Goal: Task Accomplishment & Management: Manage account settings

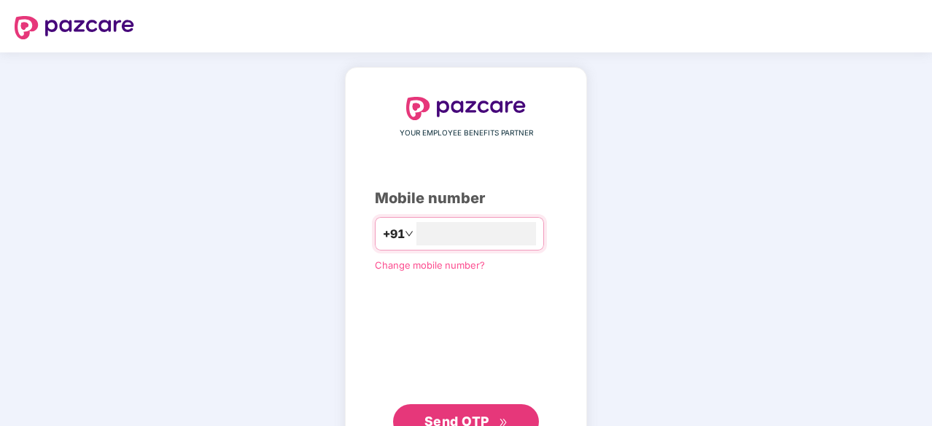
type input "**********"
click at [499, 413] on span "Send OTP" at bounding box center [466, 420] width 84 height 20
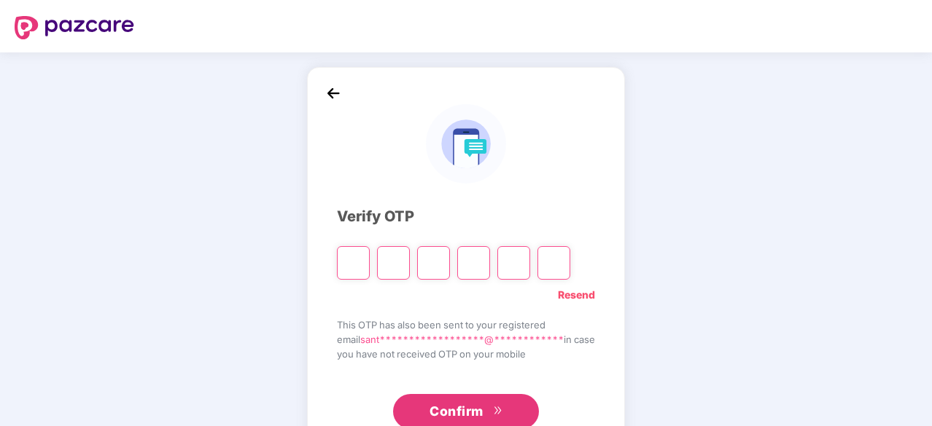
type input "*"
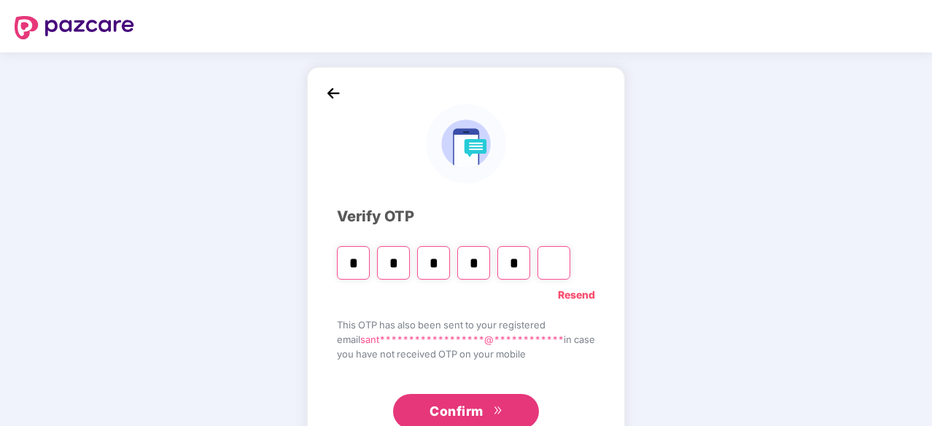
type input "*"
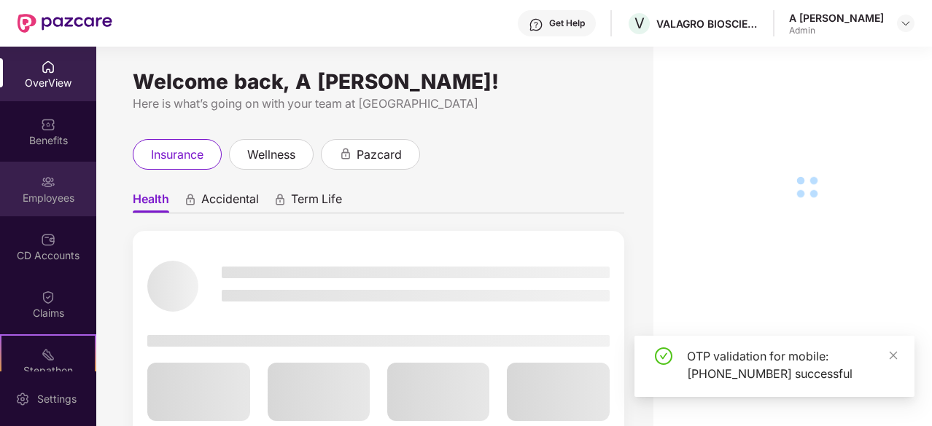
click at [44, 202] on div "Employees" at bounding box center [48, 198] width 96 height 15
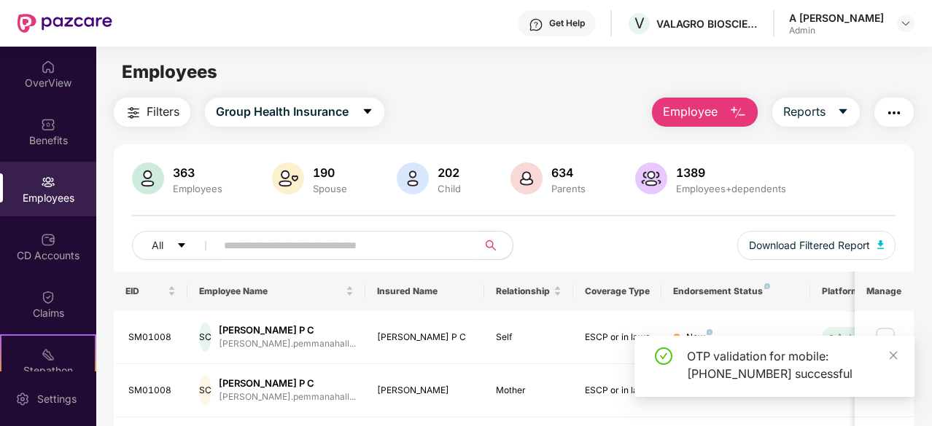
click at [364, 254] on input "text" at bounding box center [341, 246] width 234 height 22
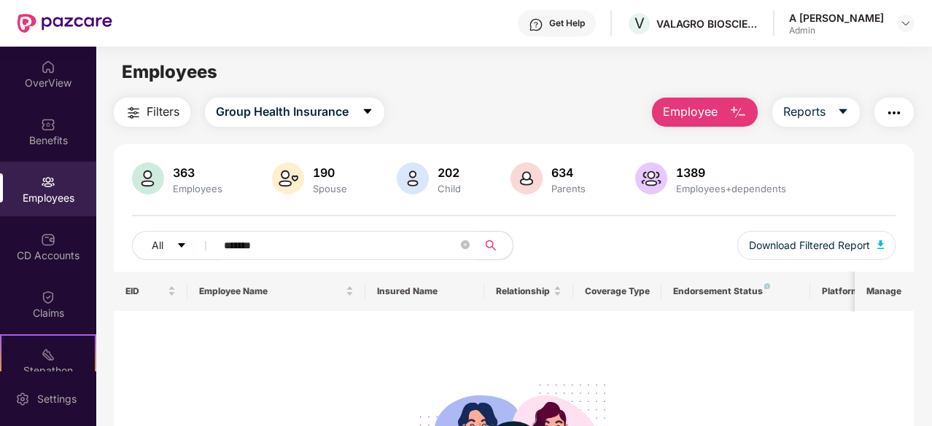
click at [908, 235] on div "363 Employees 190 Spouse 202 Child 634 Parents 1389 Employees+dependents All **…" at bounding box center [514, 217] width 800 height 109
click at [319, 255] on input "*******" at bounding box center [341, 246] width 234 height 22
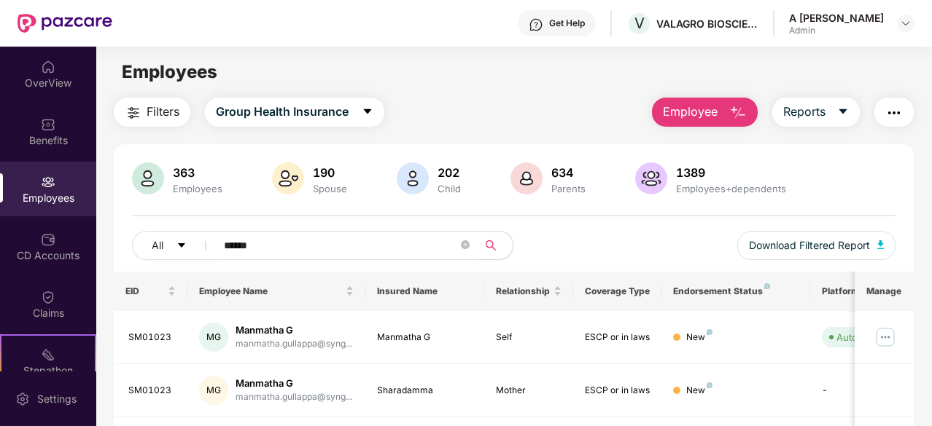
type input "*******"
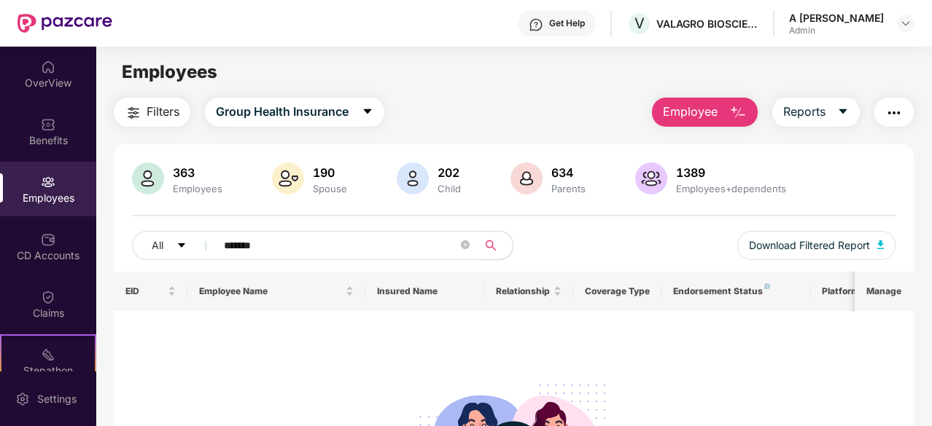
click at [38, 191] on div "Employees" at bounding box center [48, 198] width 96 height 15
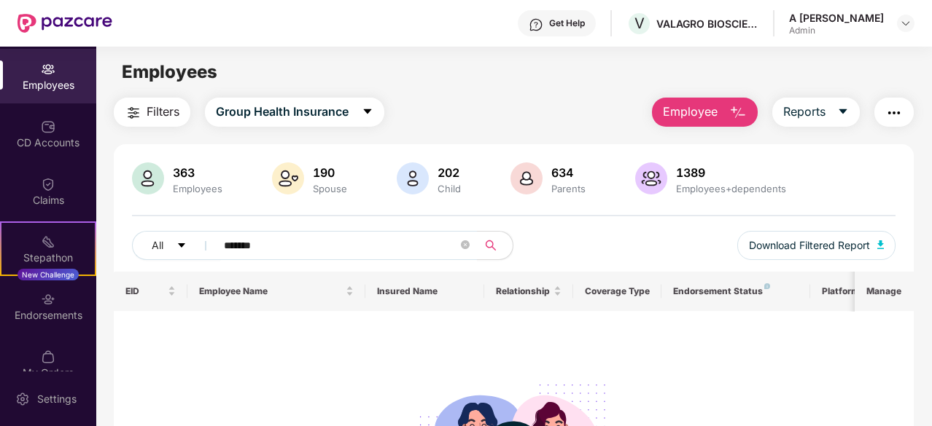
scroll to position [135, 0]
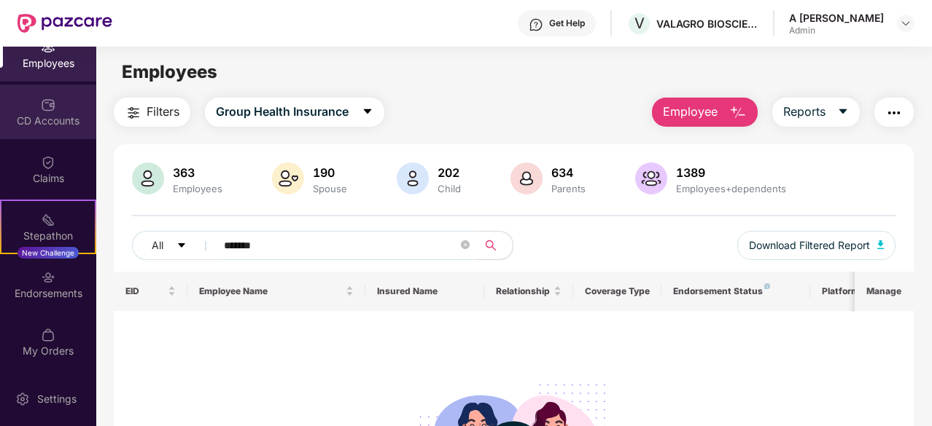
click at [66, 122] on div "CD Accounts" at bounding box center [48, 121] width 96 height 15
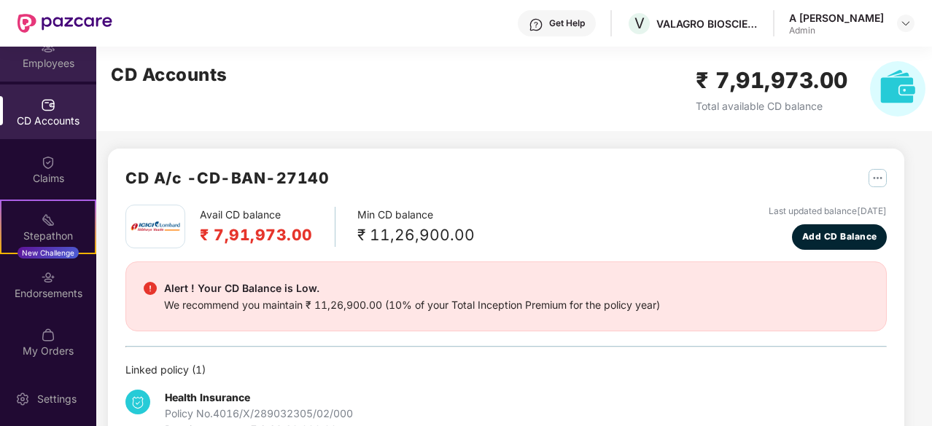
click at [69, 69] on div "Employees" at bounding box center [48, 63] width 96 height 15
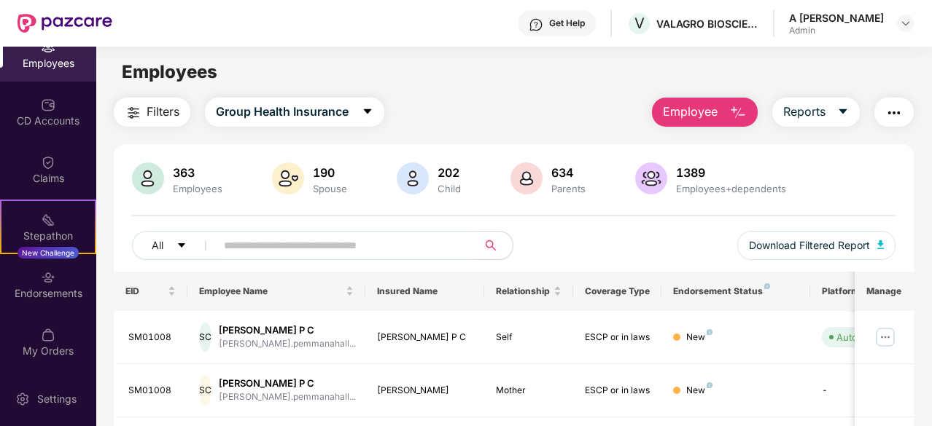
click at [676, 119] on span "Employee" at bounding box center [690, 112] width 55 height 18
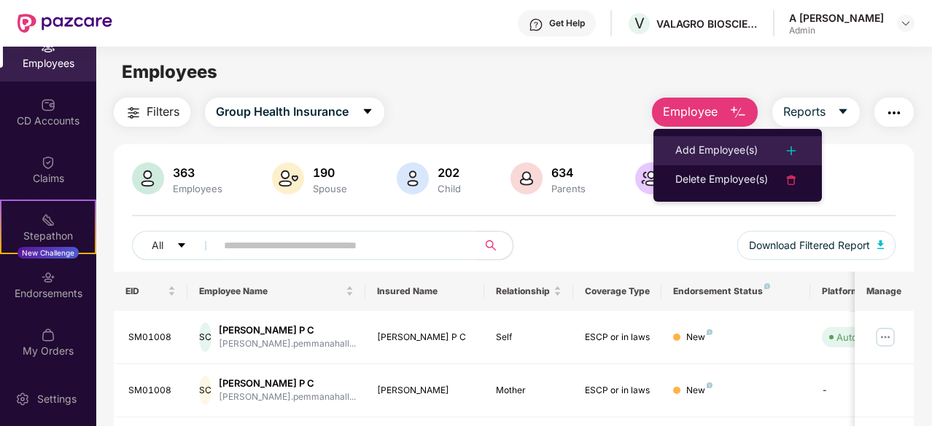
click at [702, 144] on div "Add Employee(s)" at bounding box center [716, 150] width 82 height 17
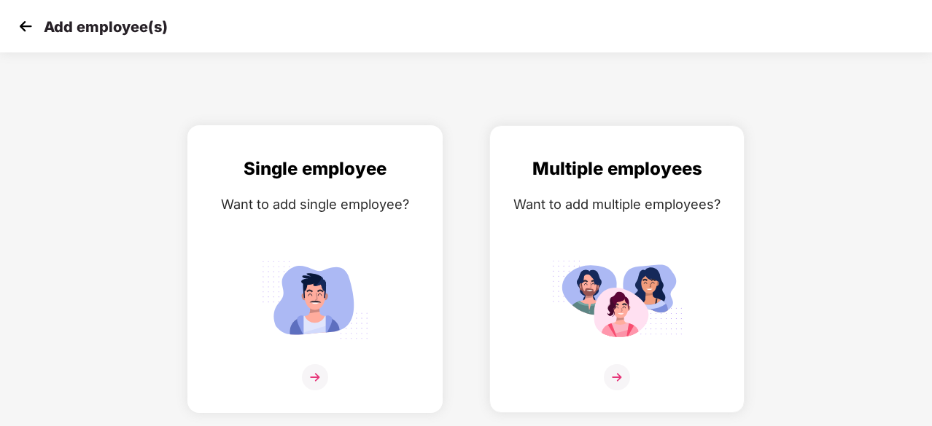
click at [309, 362] on div "Single employee Want to add single employee?" at bounding box center [315, 282] width 224 height 254
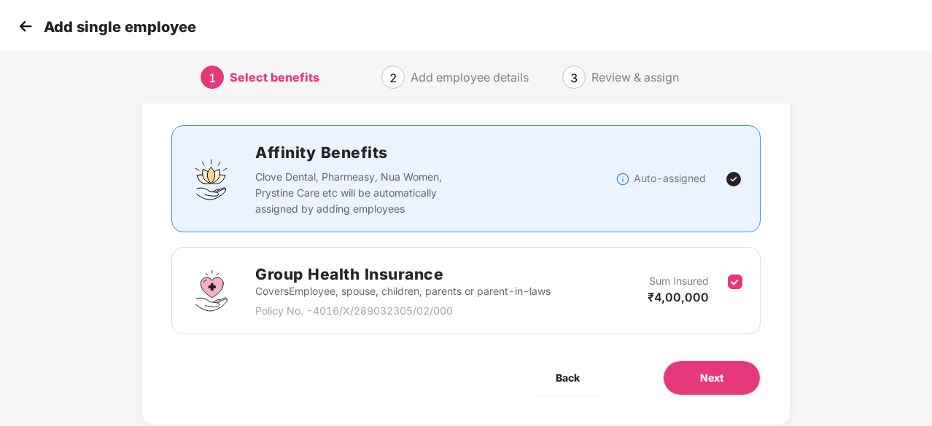
scroll to position [111, 0]
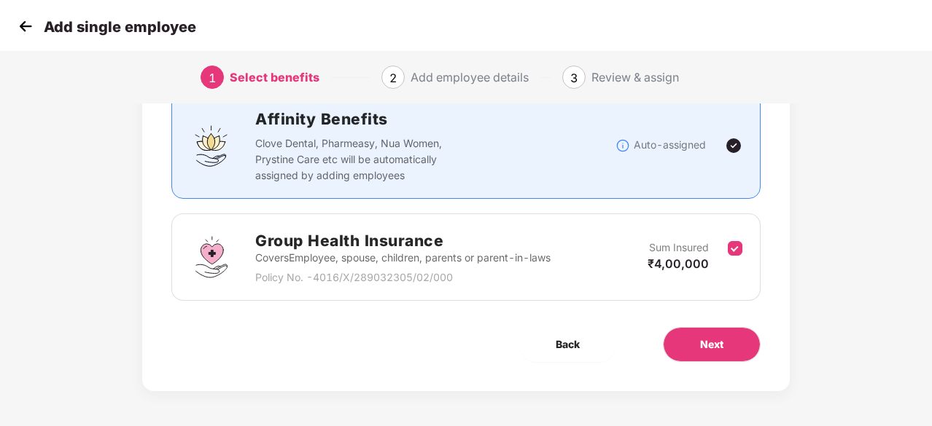
drag, startPoint x: 872, startPoint y: 145, endPoint x: 862, endPoint y: 312, distance: 167.2
click at [859, 193] on div "Benefits 1 / 1 Selected Affinity Benefits Clove Dental, Pharmeasy, Nua Women, P…" at bounding box center [466, 214] width 932 height 426
click at [32, 33] on img at bounding box center [26, 26] width 22 height 22
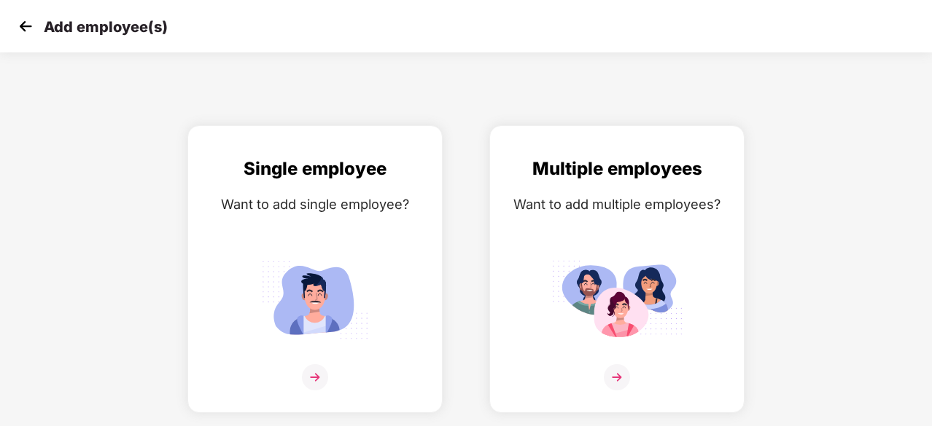
click at [19, 36] on img at bounding box center [26, 26] width 22 height 22
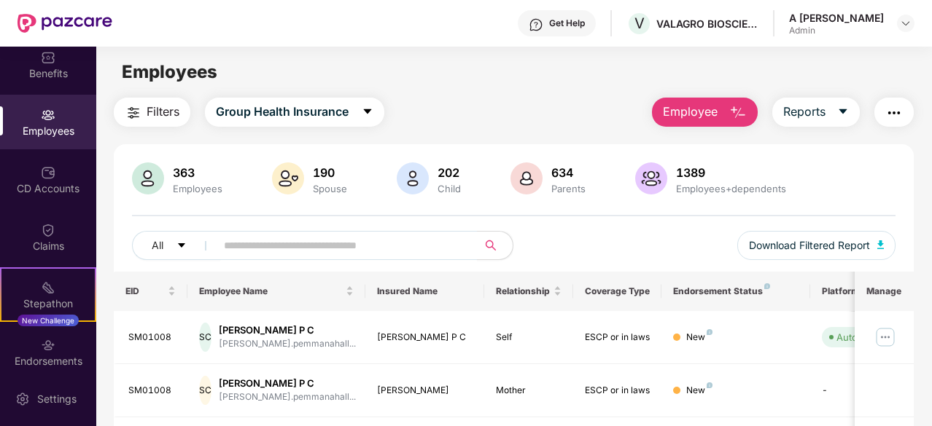
scroll to position [135, 0]
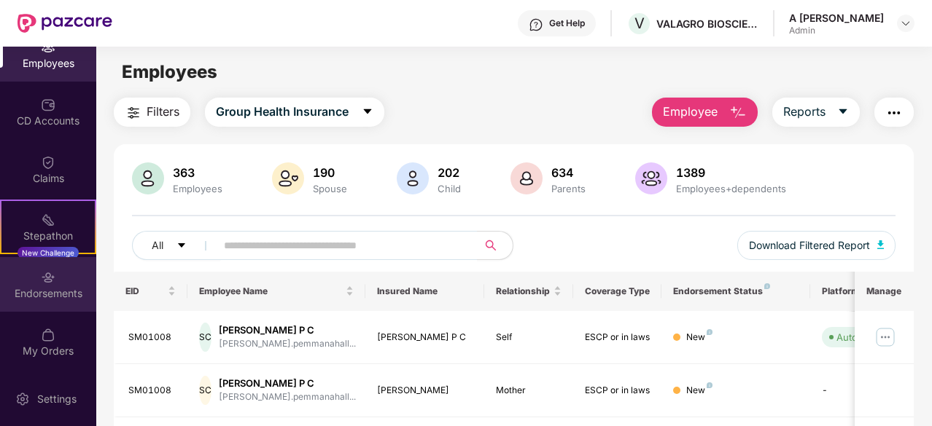
click at [64, 292] on div "Endorsements" at bounding box center [48, 293] width 96 height 15
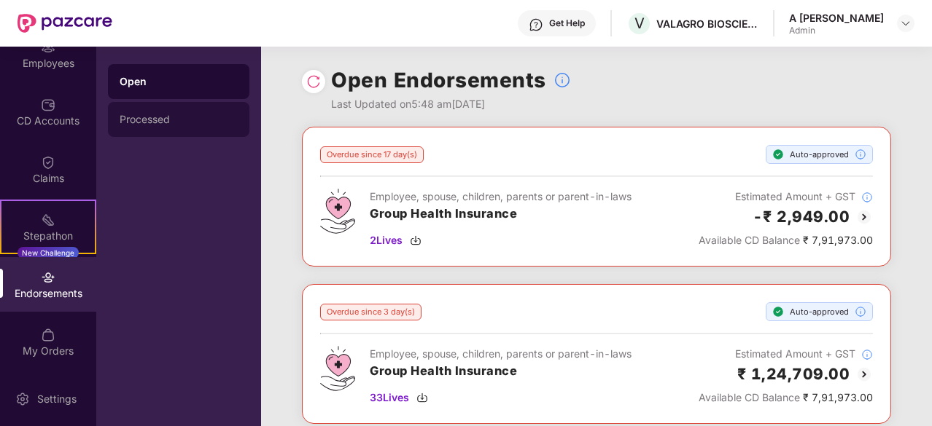
click at [156, 123] on div "Processed" at bounding box center [179, 120] width 118 height 12
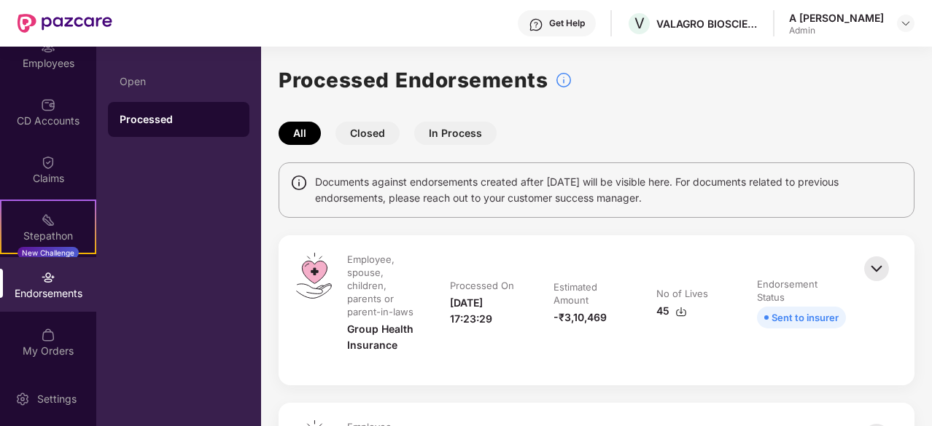
click at [666, 133] on div "All Closed In Process" at bounding box center [596, 133] width 636 height 23
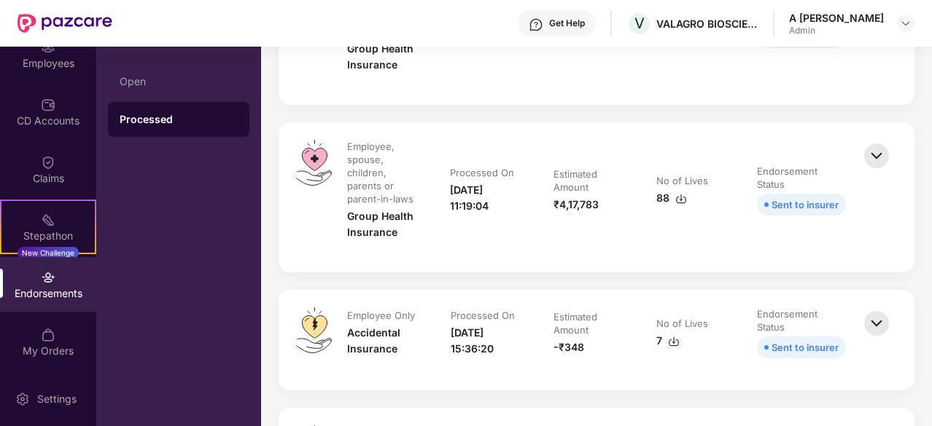
drag, startPoint x: 825, startPoint y: 115, endPoint x: 771, endPoint y: 232, distance: 128.5
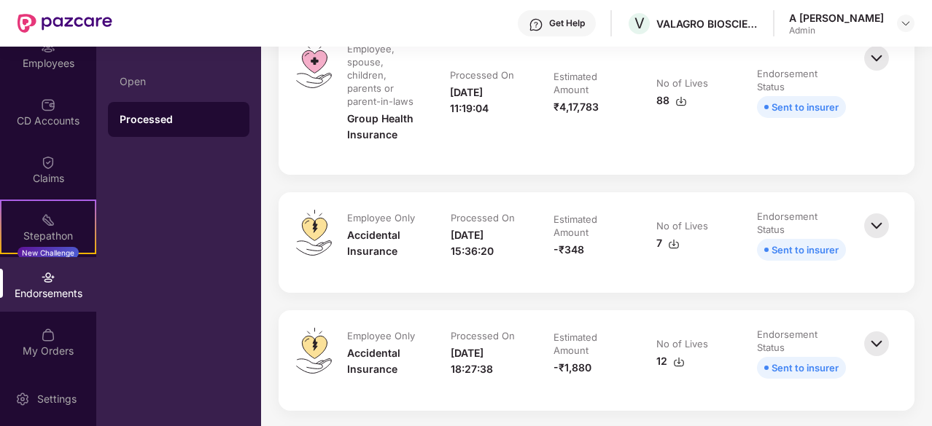
scroll to position [0, 0]
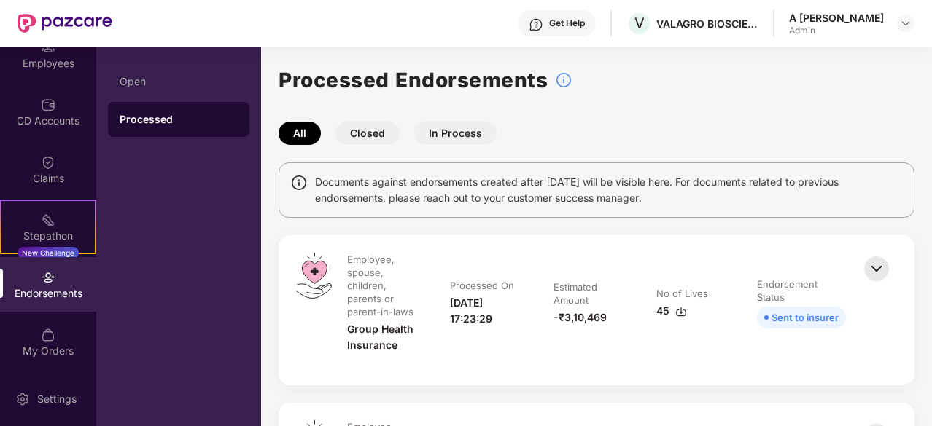
drag, startPoint x: 738, startPoint y: 214, endPoint x: 544, endPoint y: 28, distance: 268.6
click at [369, 129] on button "Closed" at bounding box center [367, 133] width 64 height 23
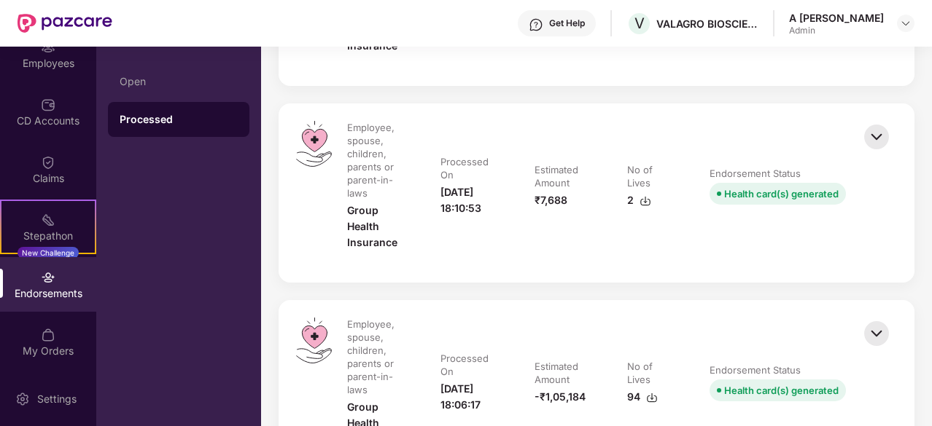
drag, startPoint x: 774, startPoint y: 243, endPoint x: 787, endPoint y: 290, distance: 49.2
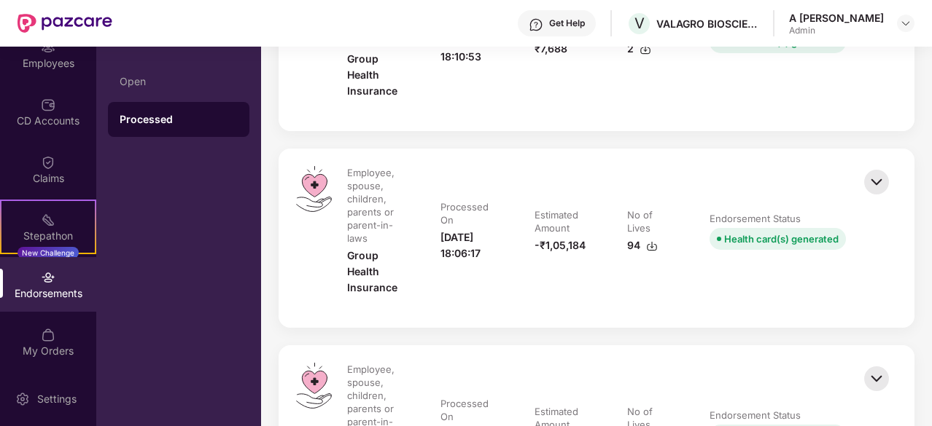
drag, startPoint x: 790, startPoint y: 243, endPoint x: 806, endPoint y: 297, distance: 56.3
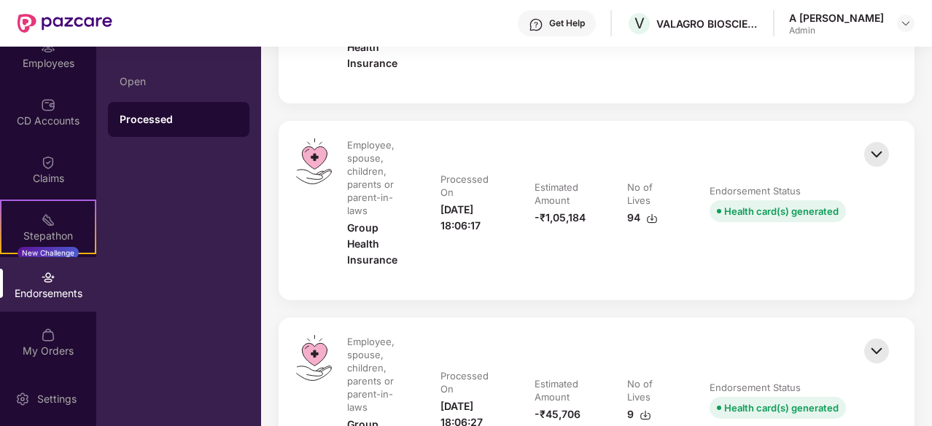
scroll to position [0, 0]
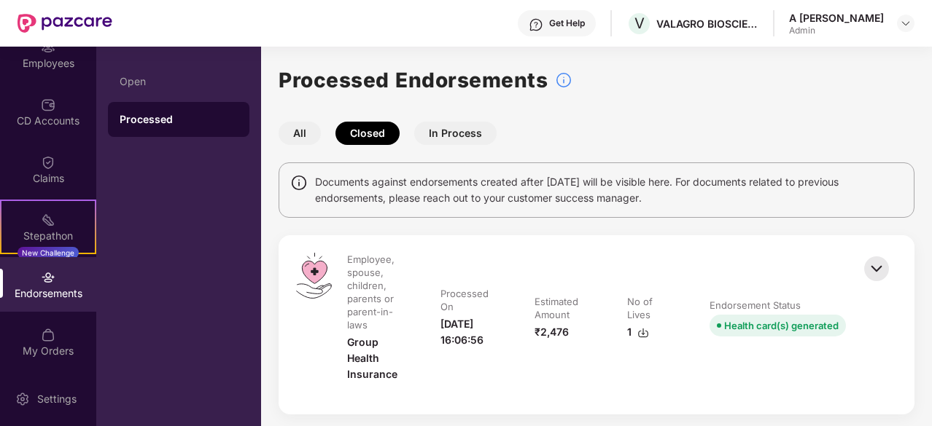
drag, startPoint x: 808, startPoint y: 284, endPoint x: 851, endPoint y: -9, distance: 296.3
click at [149, 83] on div "Open" at bounding box center [179, 82] width 118 height 12
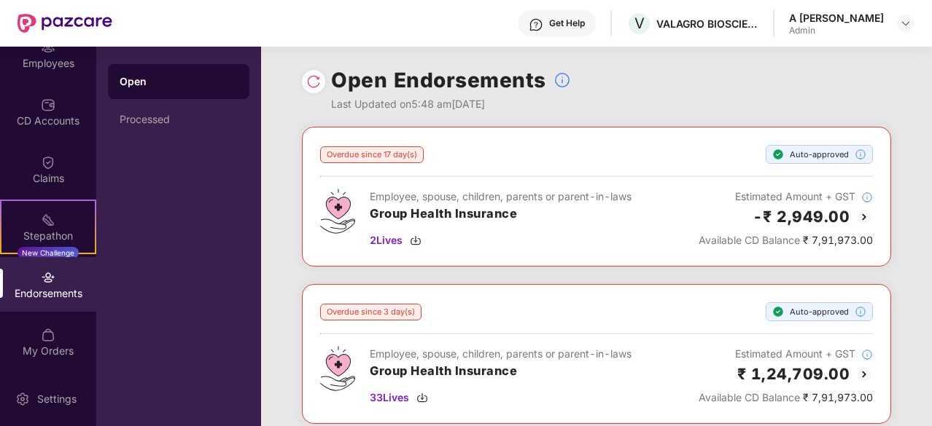
click at [889, 80] on div "Open Endorsements Last Updated on 5:48 am[DATE]" at bounding box center [596, 87] width 589 height 80
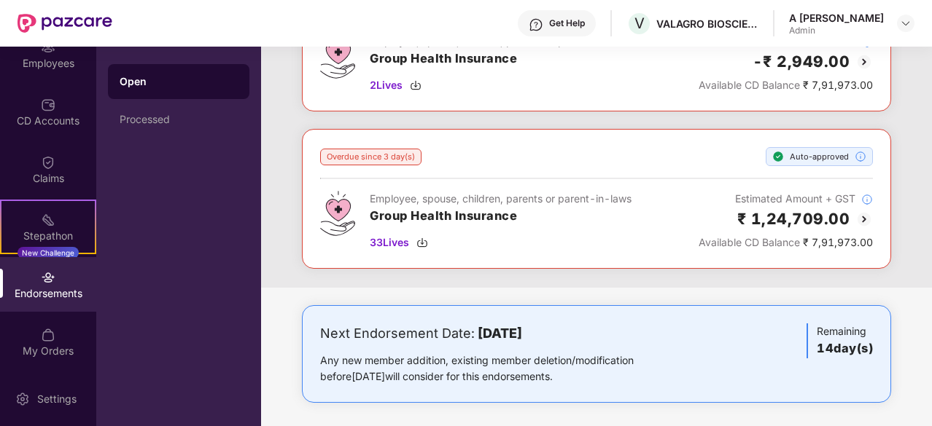
drag, startPoint x: 920, startPoint y: 107, endPoint x: 932, endPoint y: 185, distance: 79.0
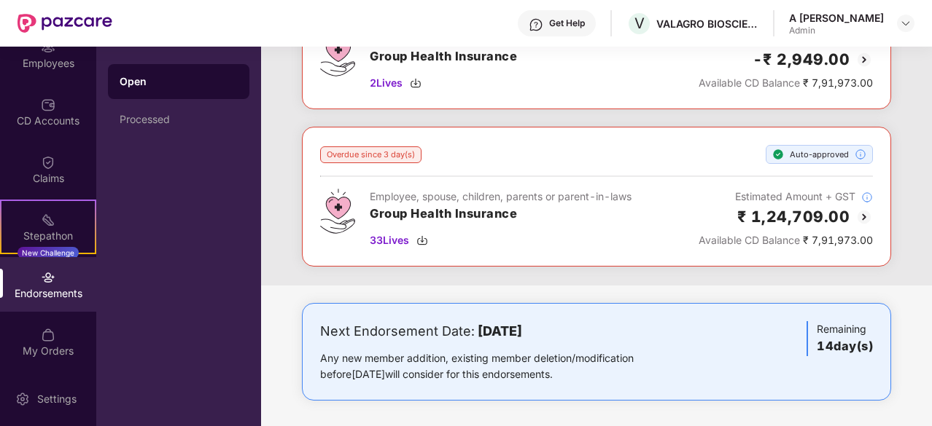
click at [917, 161] on div "Overdue since 17 day(s) Auto-approved Employee, spouse, children, parents or pa…" at bounding box center [596, 127] width 671 height 316
click at [42, 112] on div "CD Accounts" at bounding box center [48, 112] width 96 height 55
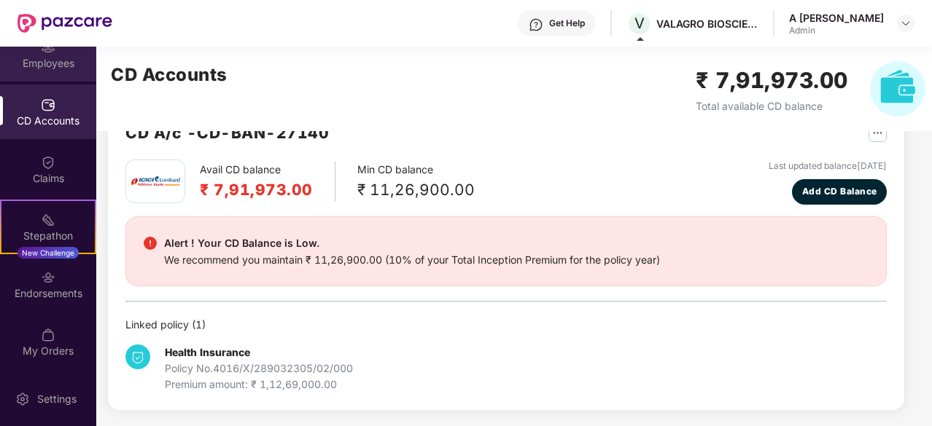
click at [58, 66] on div "Employees" at bounding box center [48, 63] width 96 height 15
